Goal: Check status: Check status

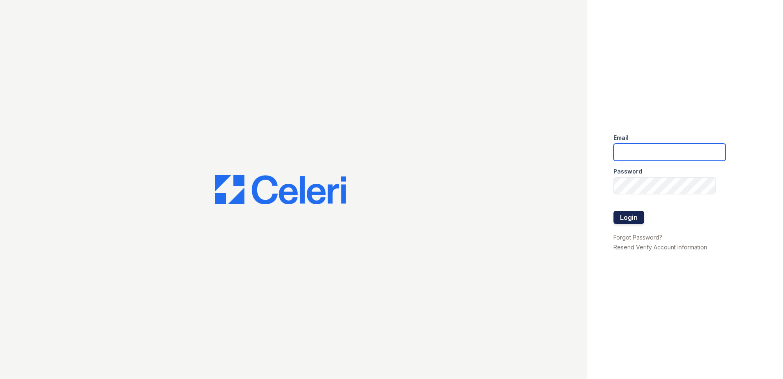
type input "[EMAIL_ADDRESS][DOMAIN_NAME]"
click at [625, 219] on button "Login" at bounding box center [629, 217] width 31 height 13
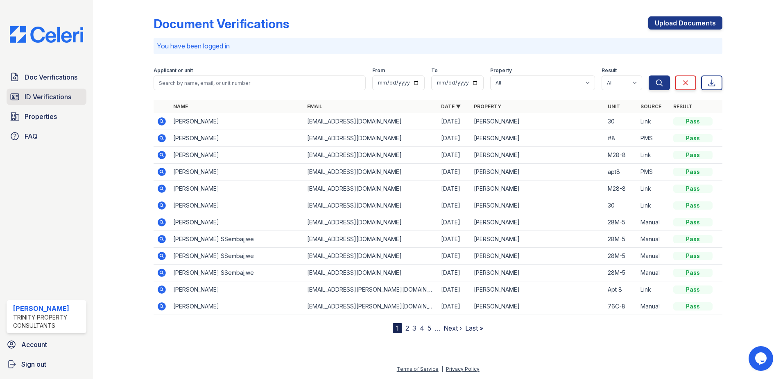
click at [61, 94] on span "ID Verifications" at bounding box center [48, 97] width 47 height 10
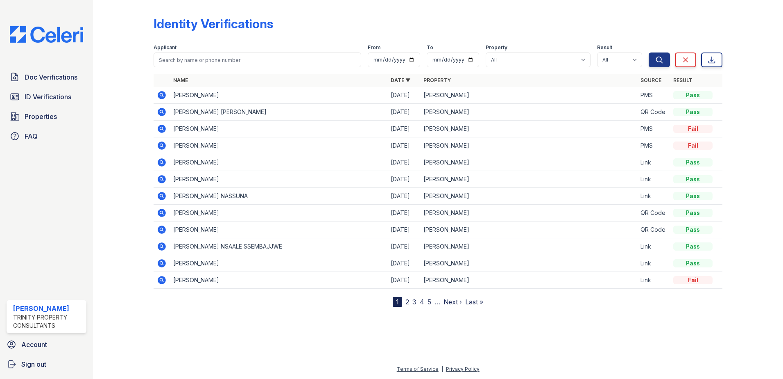
click at [161, 128] on icon at bounding box center [161, 128] width 2 height 2
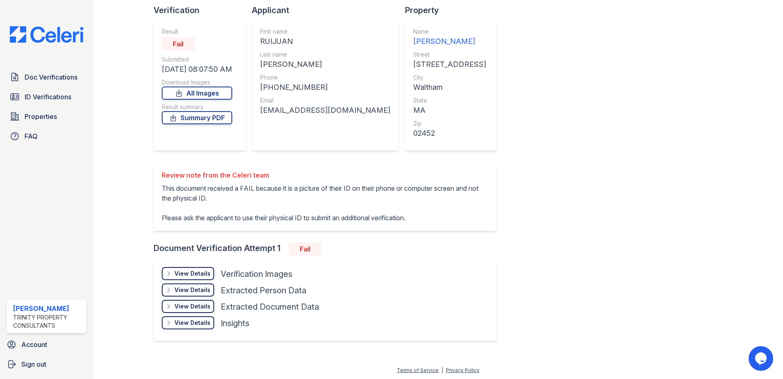
scroll to position [57, 0]
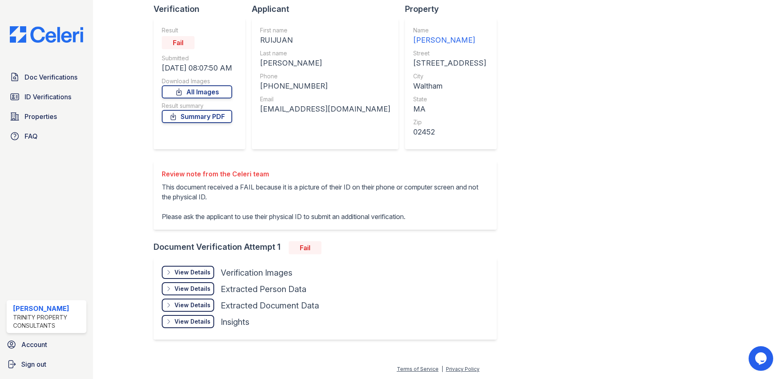
click at [186, 274] on div "View Details" at bounding box center [193, 272] width 36 height 8
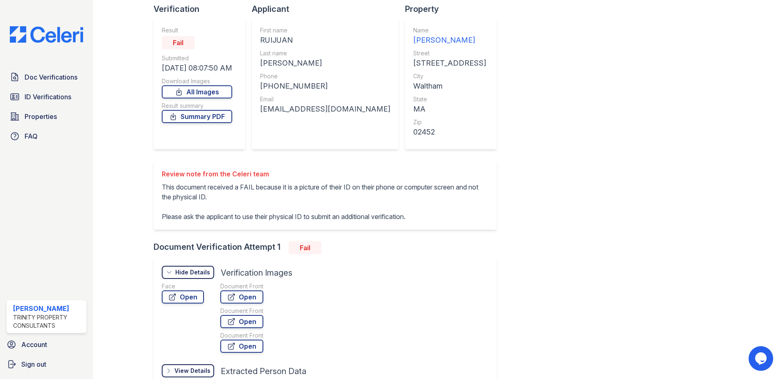
scroll to position [139, 0]
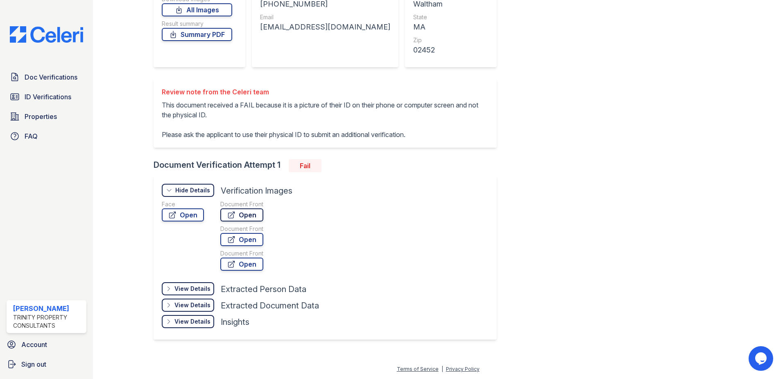
click at [245, 215] on link "Open" at bounding box center [241, 214] width 43 height 13
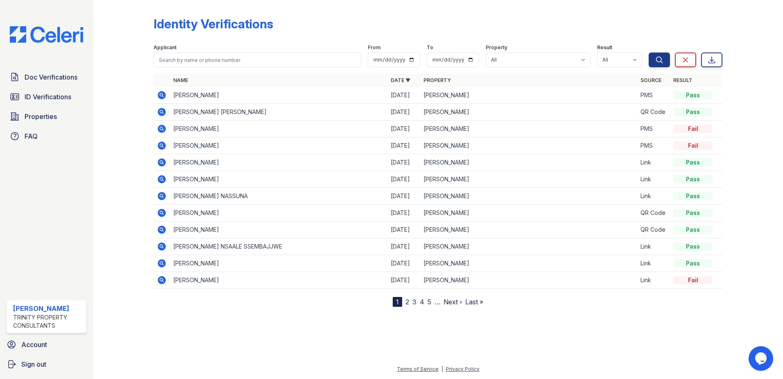
click at [163, 149] on icon at bounding box center [162, 145] width 8 height 8
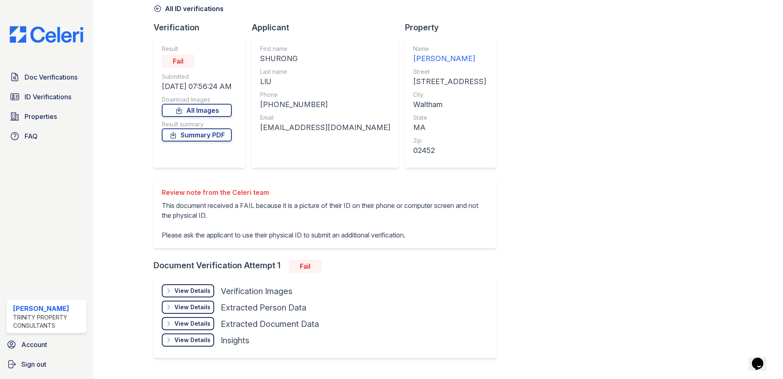
scroll to position [57, 0]
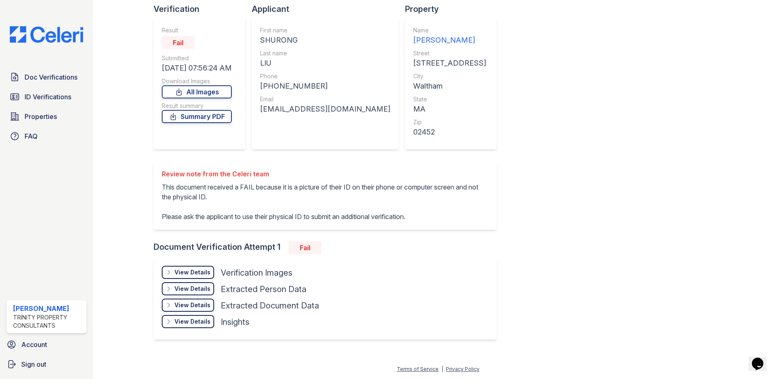
click at [191, 268] on div "View Details" at bounding box center [193, 272] width 36 height 8
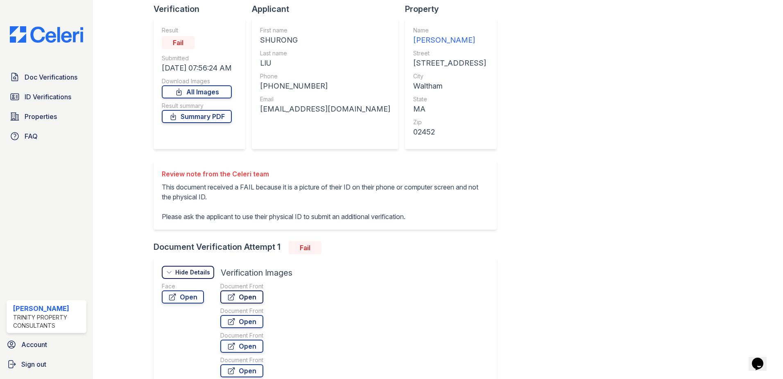
click at [248, 297] on link "Open" at bounding box center [241, 296] width 43 height 13
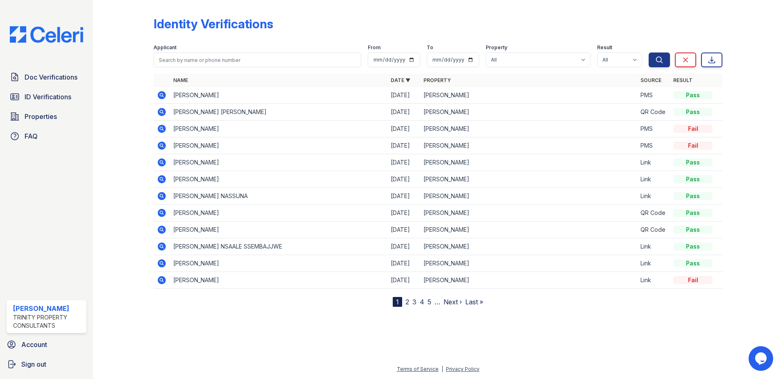
click at [164, 128] on icon at bounding box center [162, 129] width 8 height 8
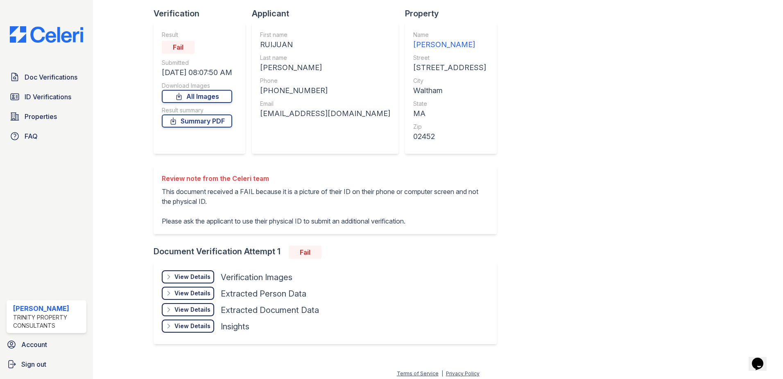
scroll to position [57, 0]
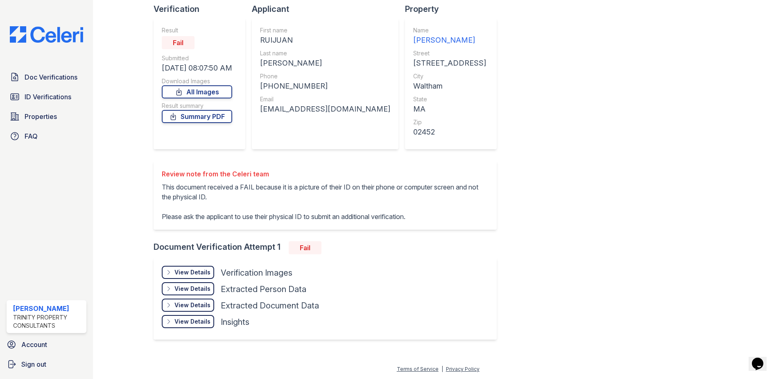
click at [185, 271] on div "View Details" at bounding box center [193, 272] width 36 height 8
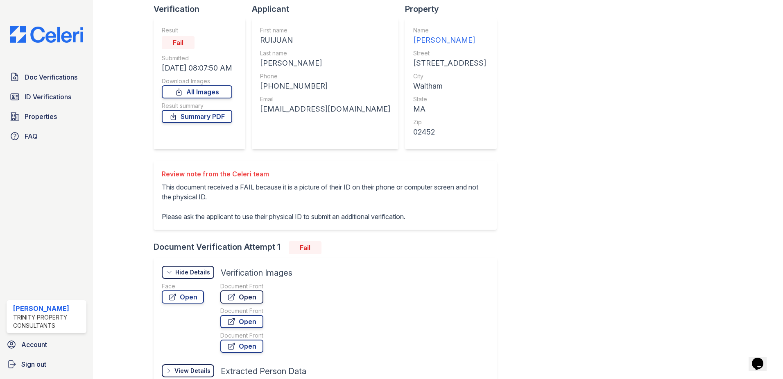
click at [245, 297] on link "Open" at bounding box center [241, 296] width 43 height 13
